Goal: Information Seeking & Learning: Find specific fact

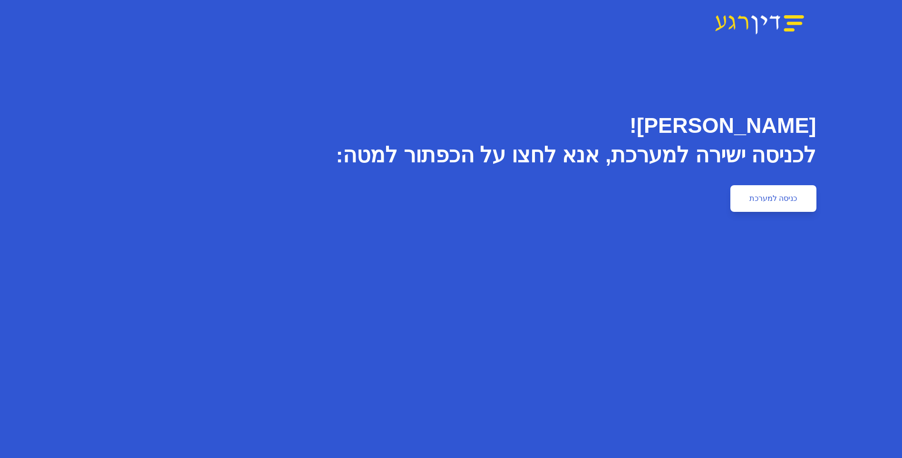
click at [784, 196] on link "כניסה למערכת" at bounding box center [774, 198] width 86 height 27
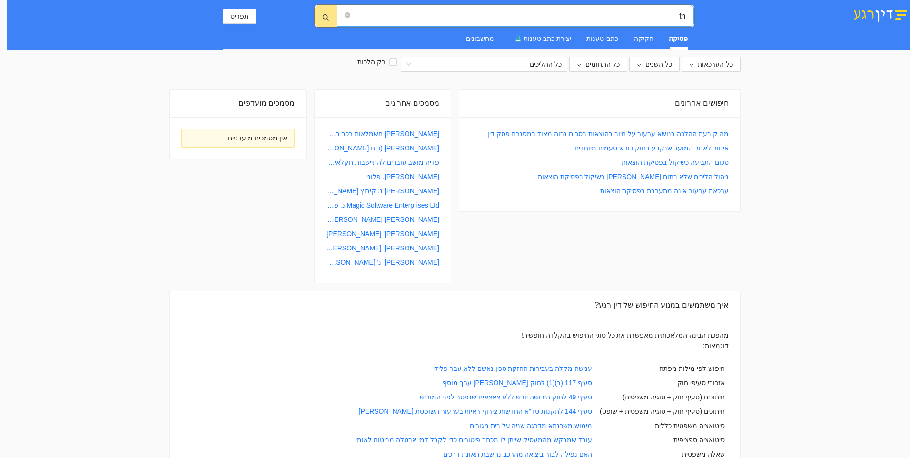
type input "t"
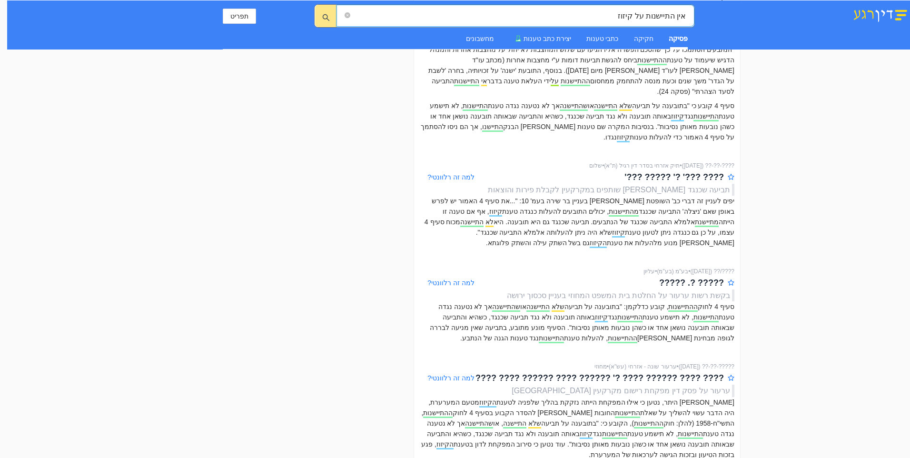
scroll to position [369, 0]
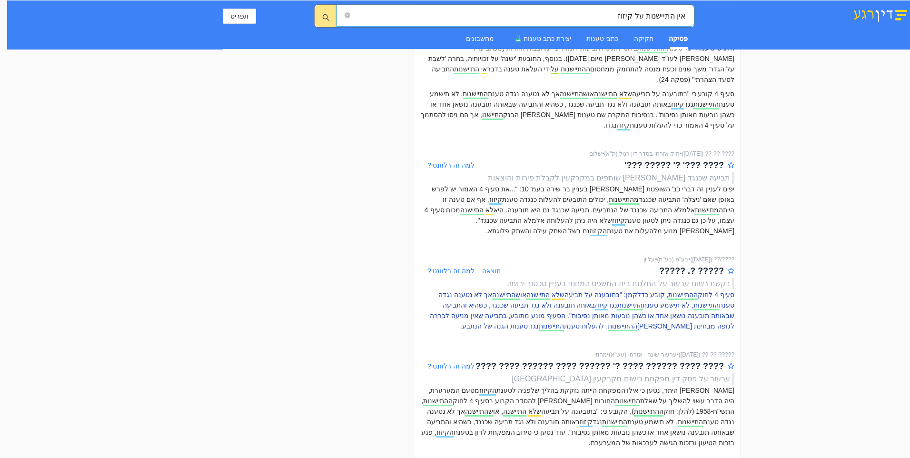
type input "אין התיישנות על קיזוז"
click at [623, 289] on p "סעיף 4 לחוק ההתיישנות , קובע כדלקמן: "בתובענה על תביעה שלא התיישנה או שהתיישנה …" at bounding box center [577, 310] width 314 height 42
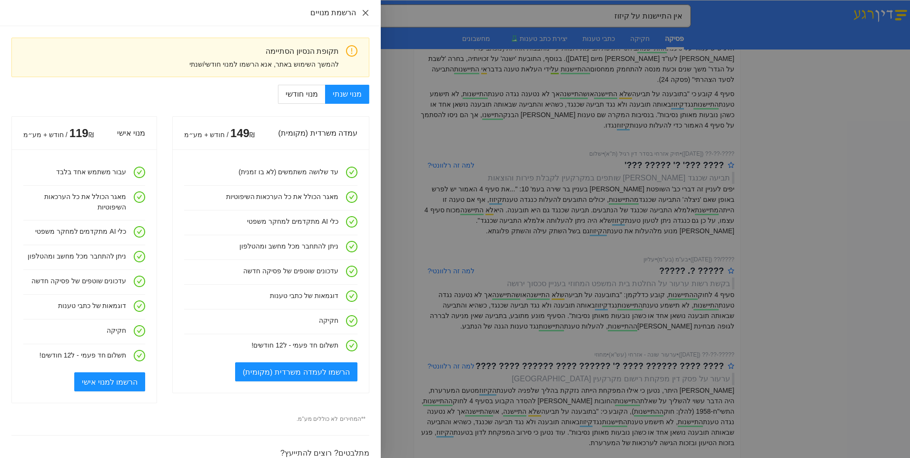
click at [363, 10] on icon "close" at bounding box center [366, 13] width 8 height 8
